Goal: Ask a question

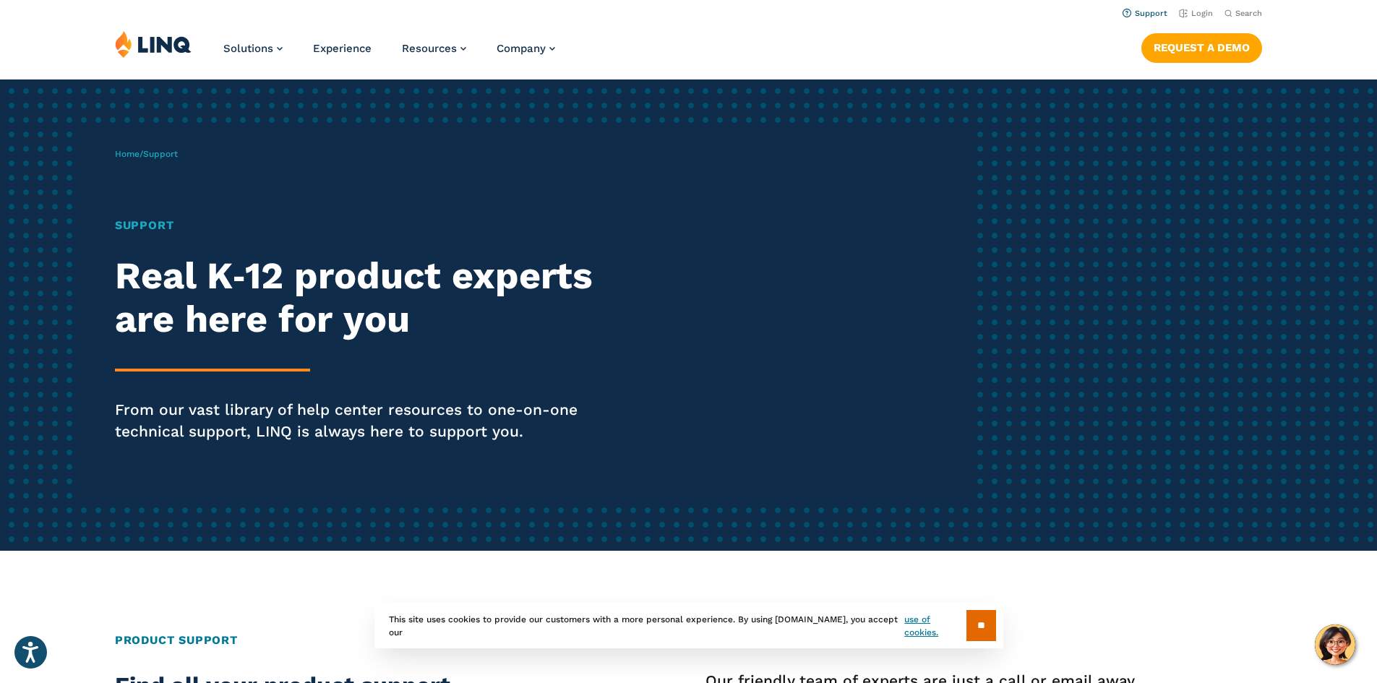
click at [1128, 11] on link "Support" at bounding box center [1145, 13] width 45 height 9
click at [1155, 15] on link "Support" at bounding box center [1145, 13] width 45 height 9
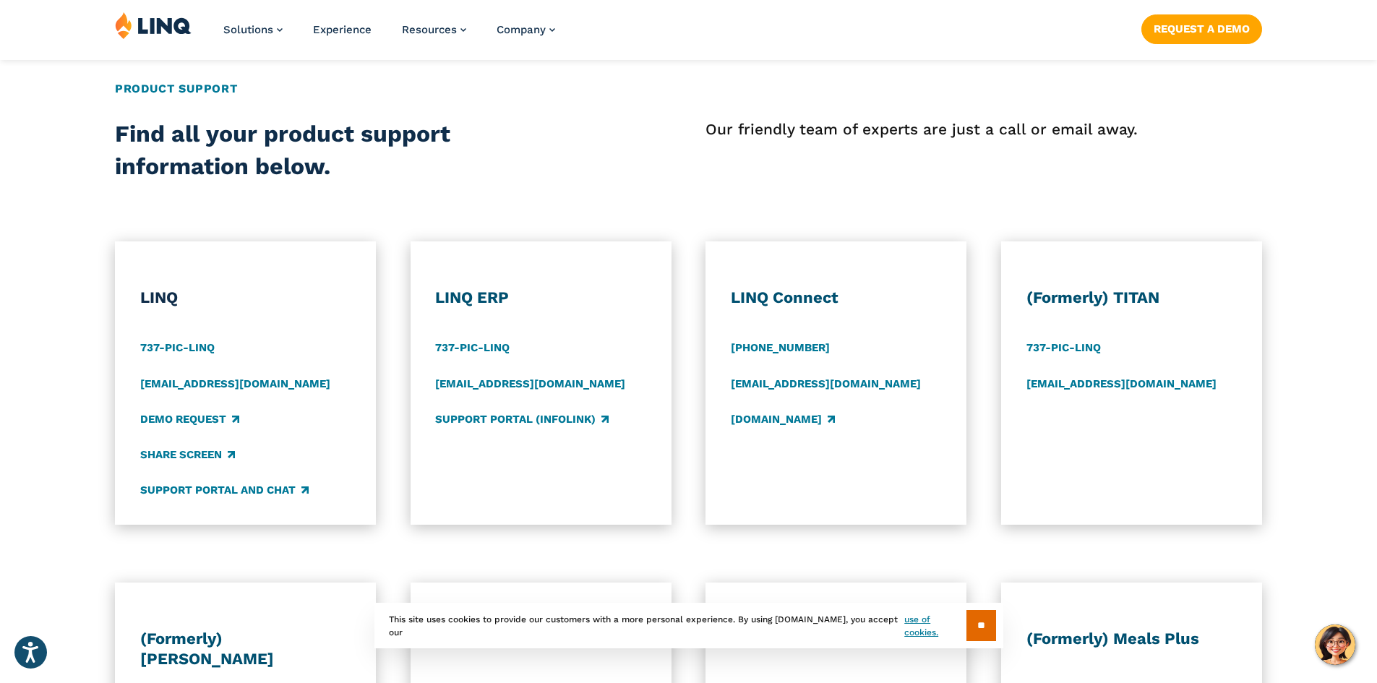
scroll to position [723, 0]
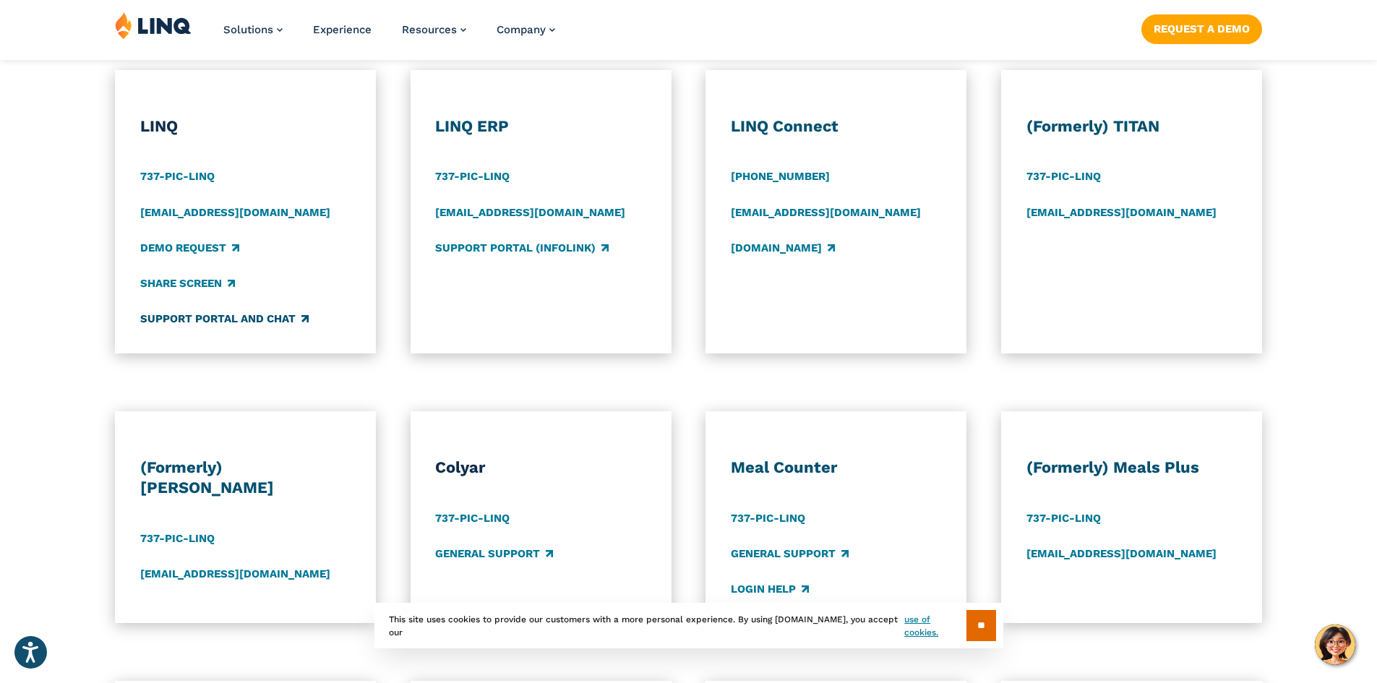
click at [211, 314] on link "Support Portal and Chat" at bounding box center [224, 320] width 168 height 16
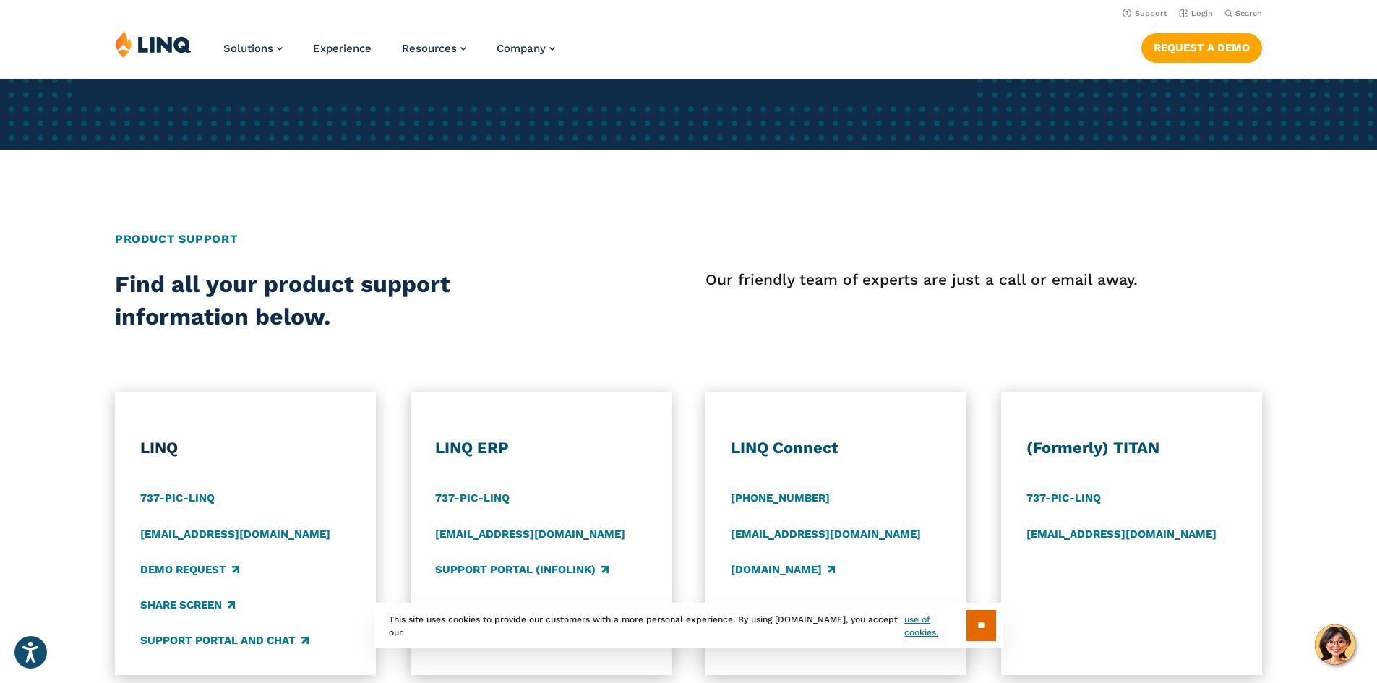
scroll to position [434, 0]
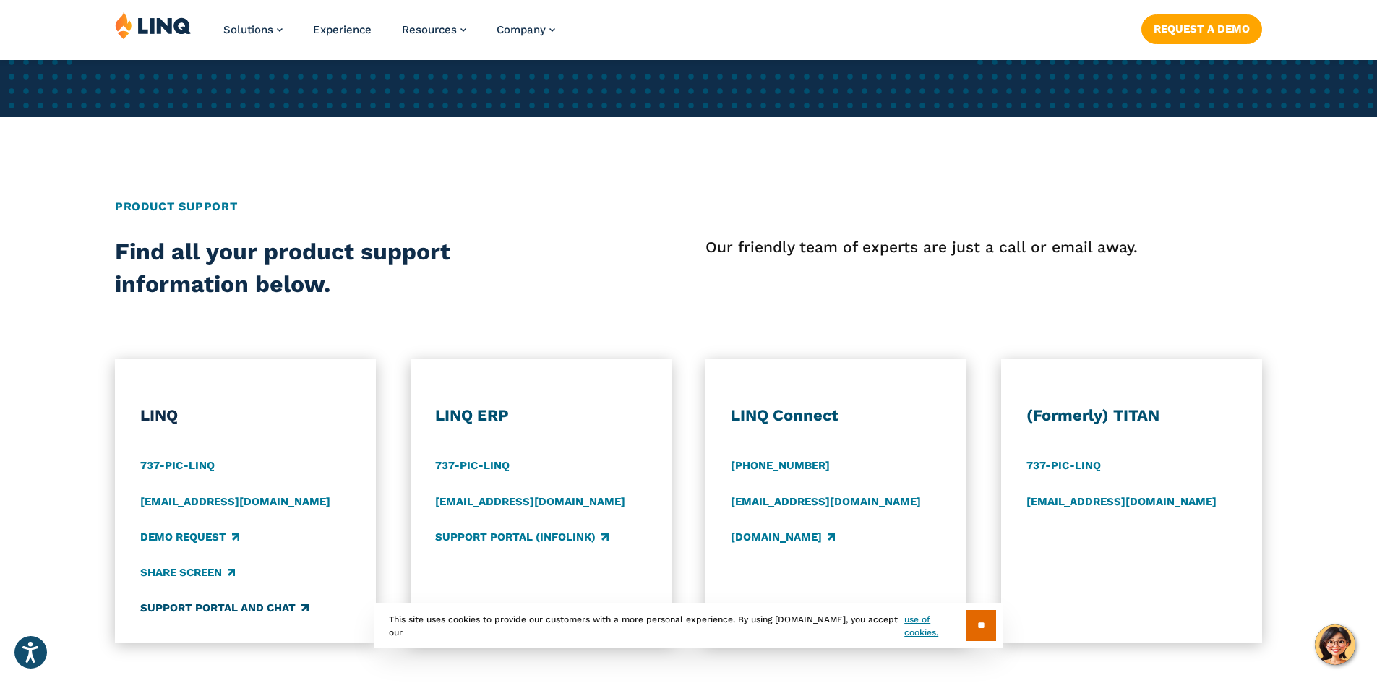
click at [191, 606] on link "Support Portal and Chat" at bounding box center [224, 609] width 168 height 16
